Goal: Task Accomplishment & Management: Use online tool/utility

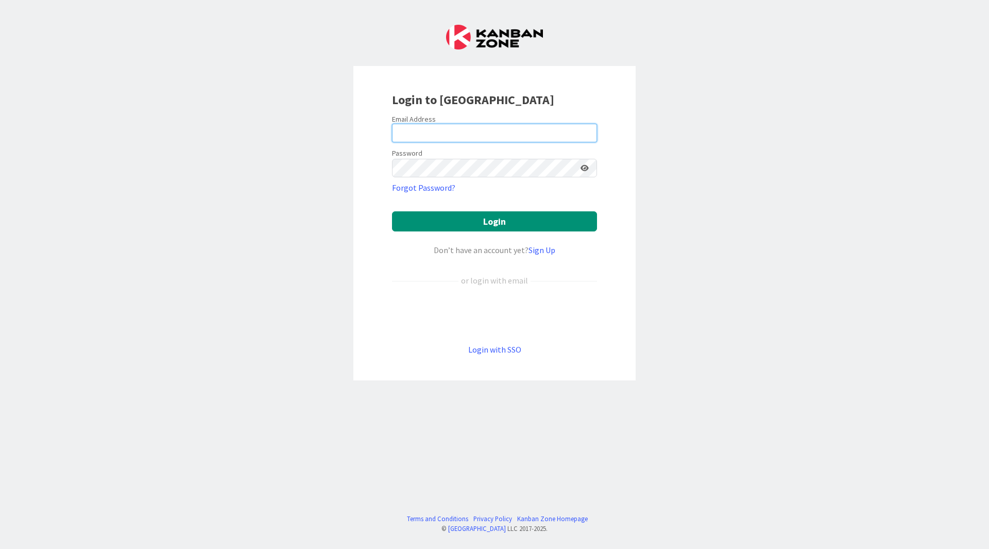
click at [467, 131] on input "email" at bounding box center [494, 133] width 205 height 19
type input "[EMAIL_ADDRESS][DOMAIN_NAME]"
click at [392, 211] on button "Login" at bounding box center [494, 221] width 205 height 20
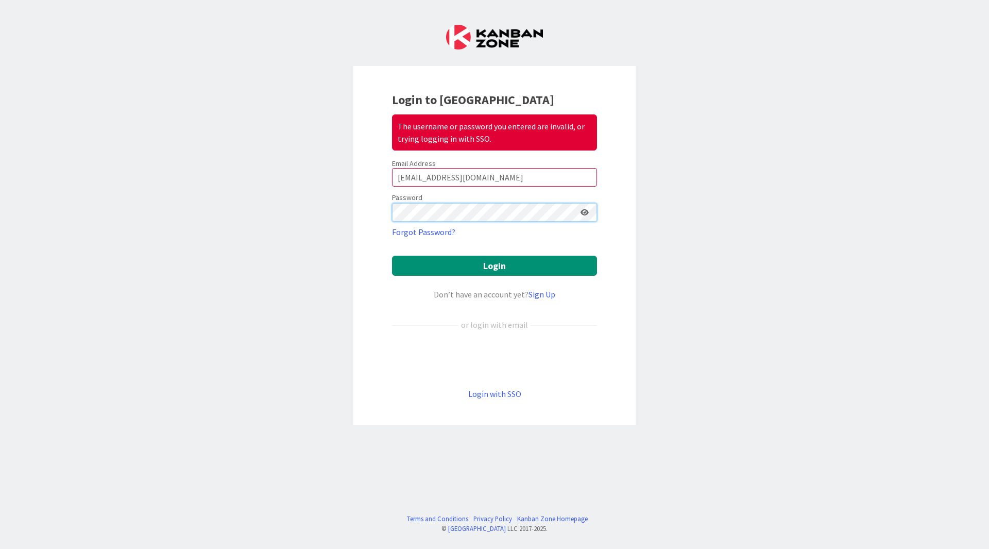
click at [392, 256] on button "Login" at bounding box center [494, 266] width 205 height 20
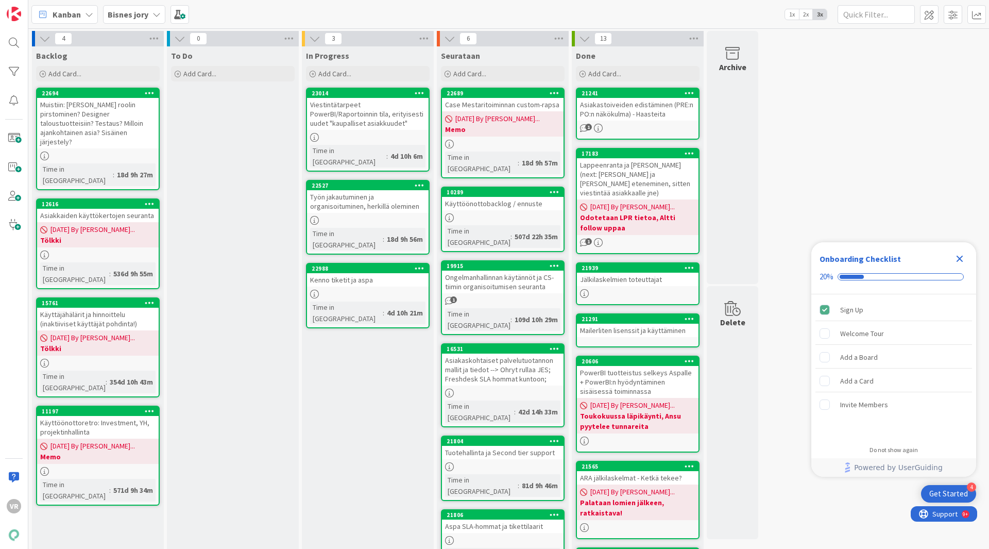
click at [358, 128] on div "Viestintätarpeet PowerBI/Raportoinnin tila, erityisesti uudet "kaupalliset asia…" at bounding box center [368, 114] width 122 height 32
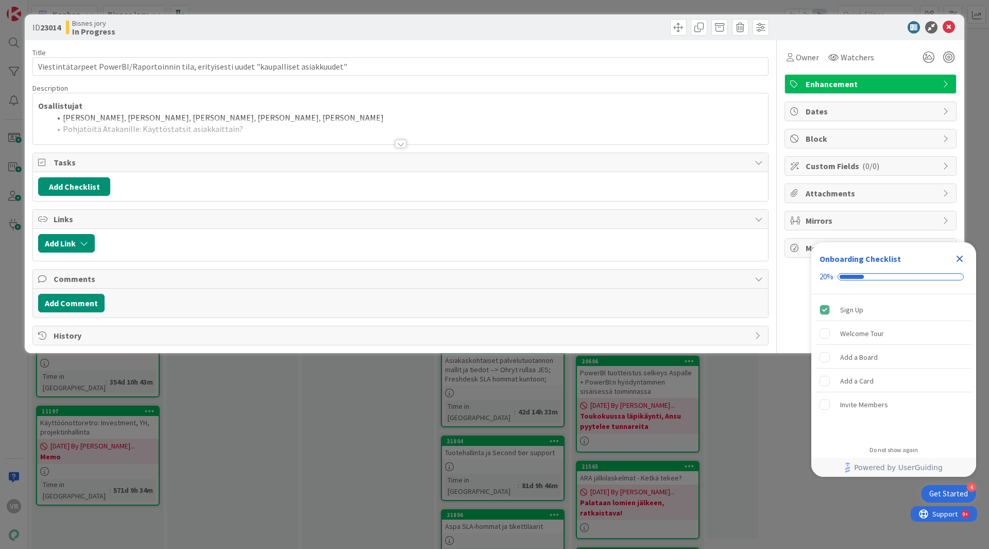
click at [347, 131] on div at bounding box center [400, 131] width 735 height 26
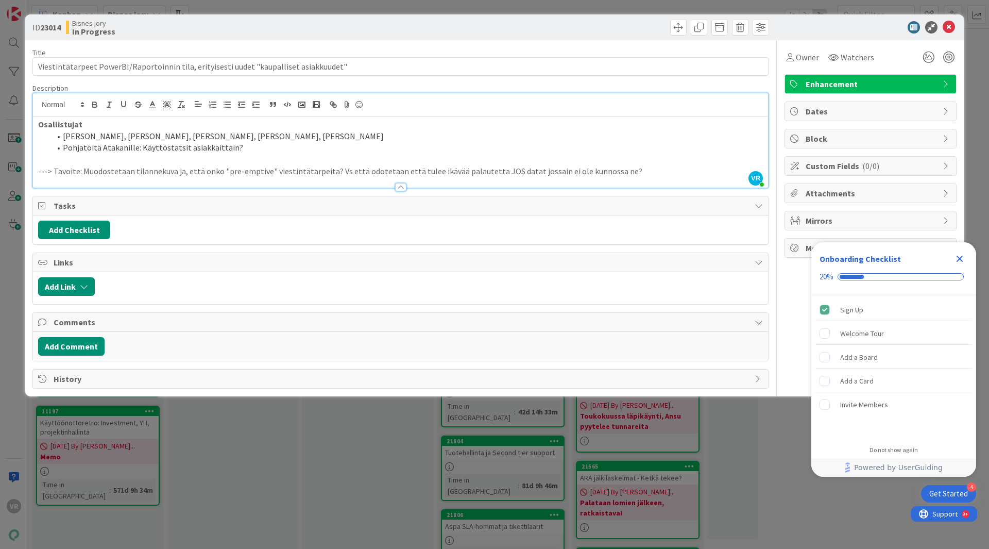
click at [465, 172] on p "---> Tavoite: Muodostetaan tilannekuva ja, että onko "pre-emptive" viestintätar…" at bounding box center [400, 171] width 725 height 12
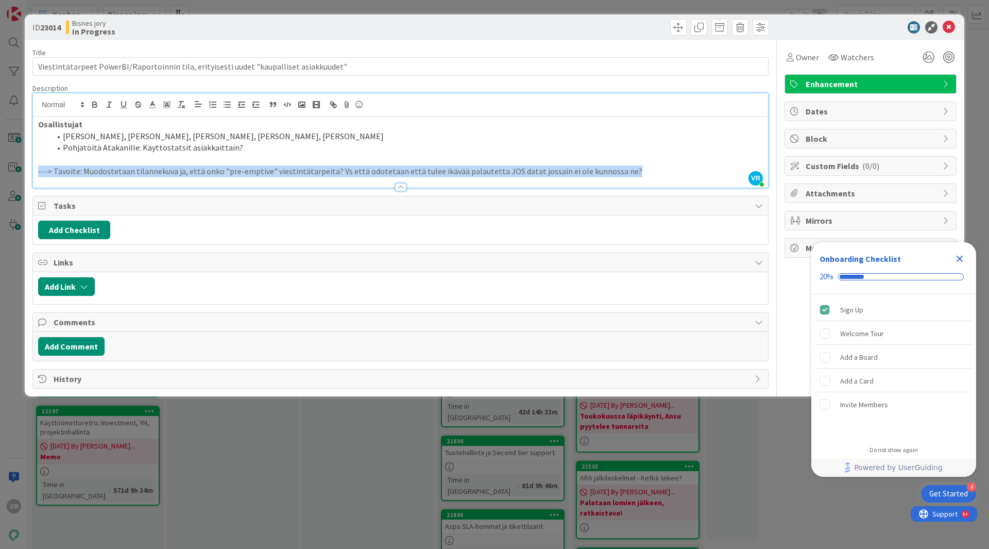
click at [465, 172] on p "---> Tavoite: Muodostetaan tilannekuva ja, että onko "pre-emptive" viestintätar…" at bounding box center [400, 171] width 725 height 12
copy p "---> Tavoite: Muodostetaan tilannekuva ja, että onko "pre-emptive" viestintätar…"
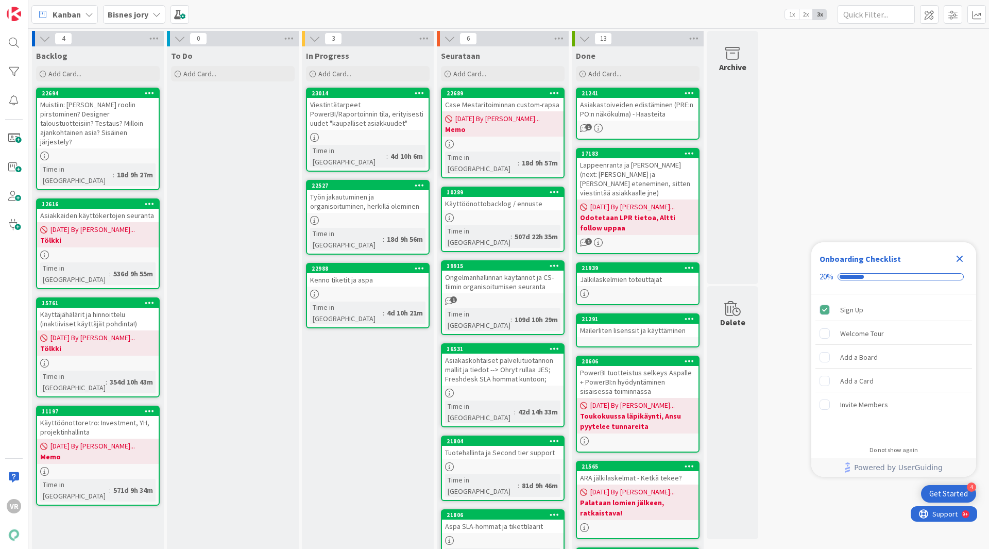
click at [226, 222] on div "To Do Add Card..." at bounding box center [233, 415] width 132 height 738
